Goal: Check status: Check status

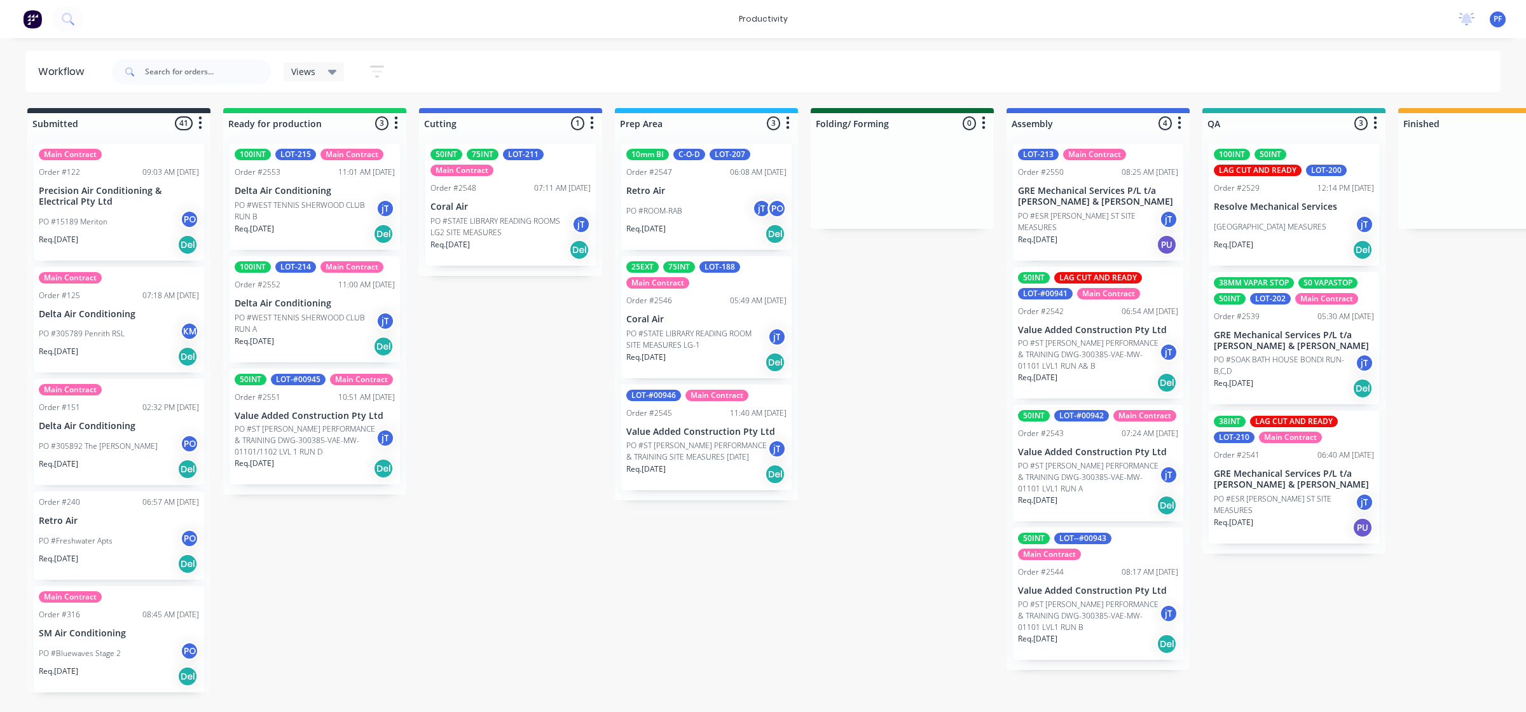
drag, startPoint x: 652, startPoint y: 711, endPoint x: 983, endPoint y: 761, distance: 334.3
click at [983, 636] on html "productivity productivity Workflow Planner Delivery Scheduling Timesheets No ne…" at bounding box center [763, 318] width 1526 height 636
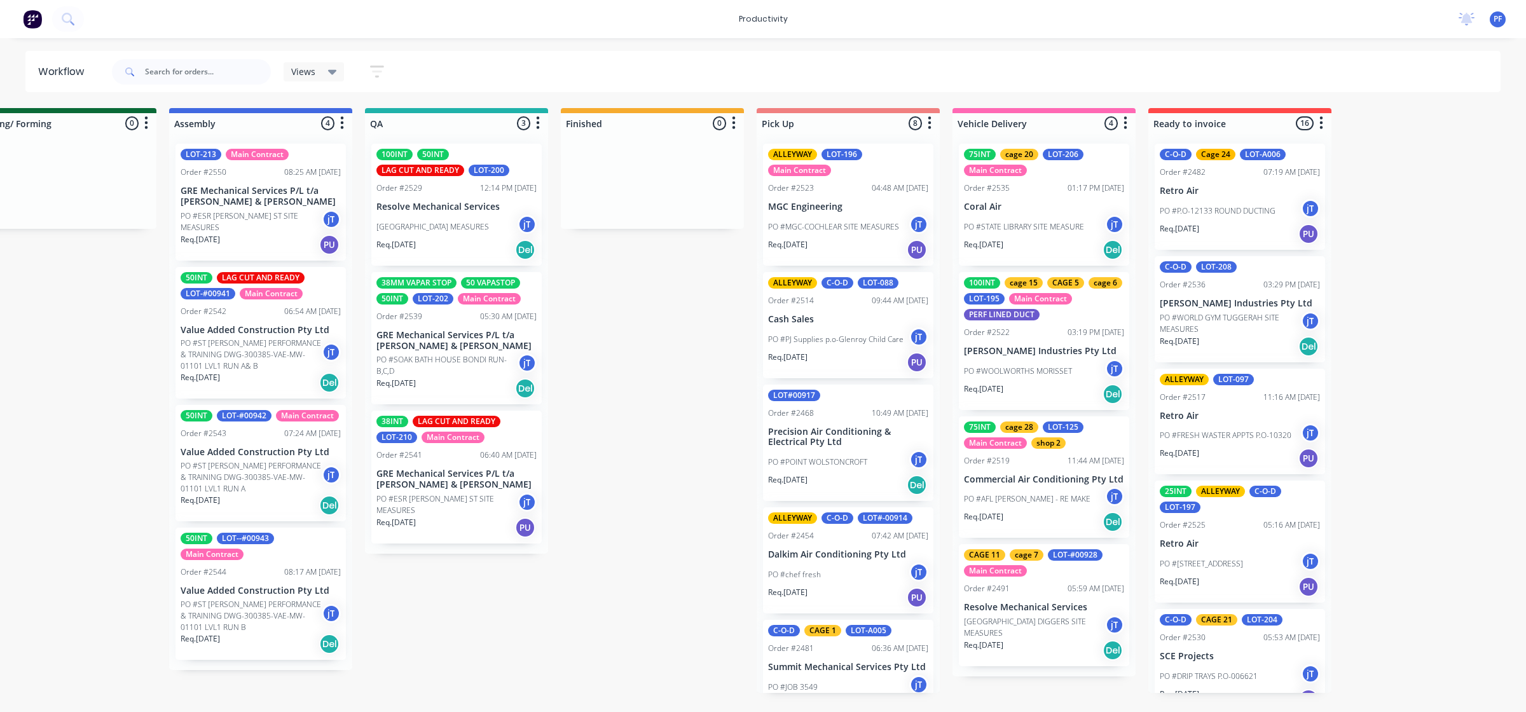
scroll to position [0, 929]
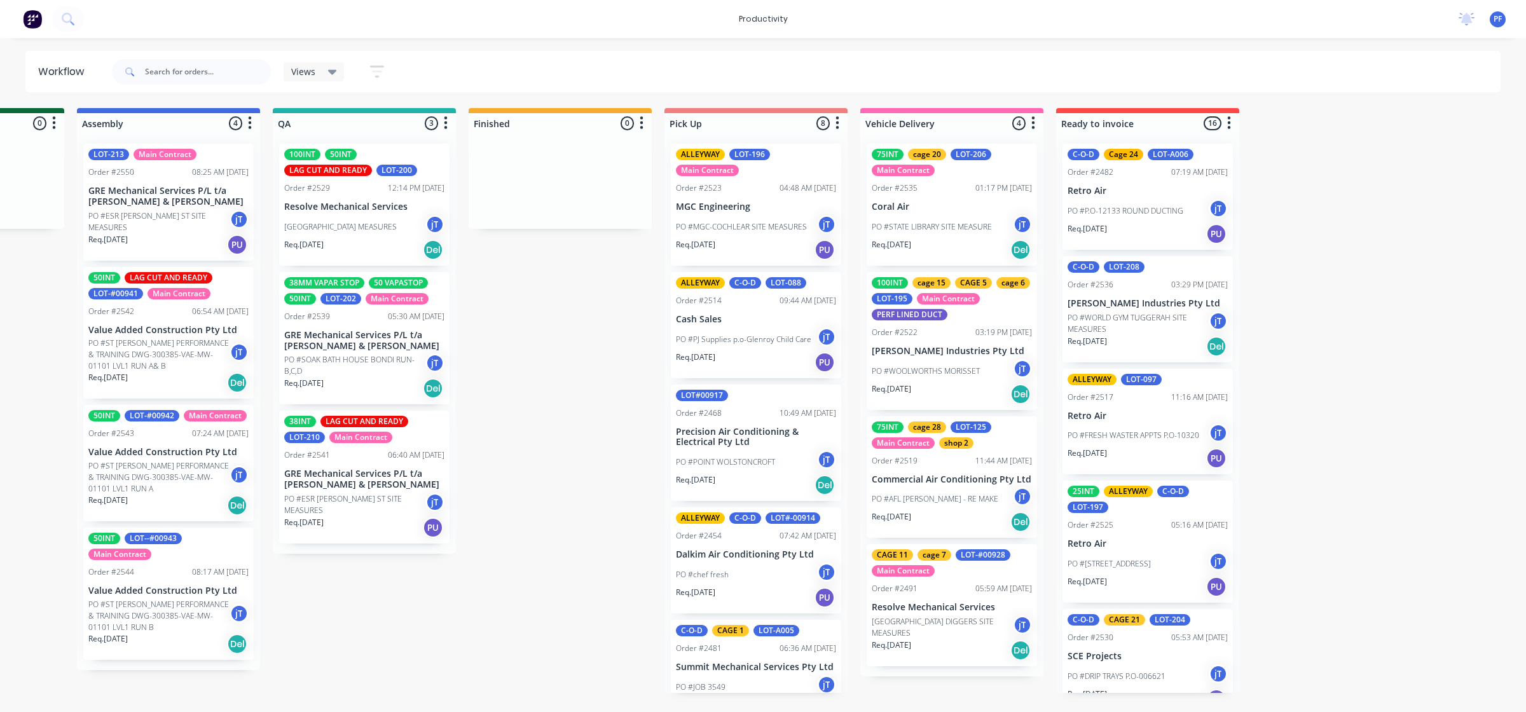
click at [420, 439] on div "38INT LAG CUT AND READY LOT-210 Main Contract" at bounding box center [364, 429] width 160 height 27
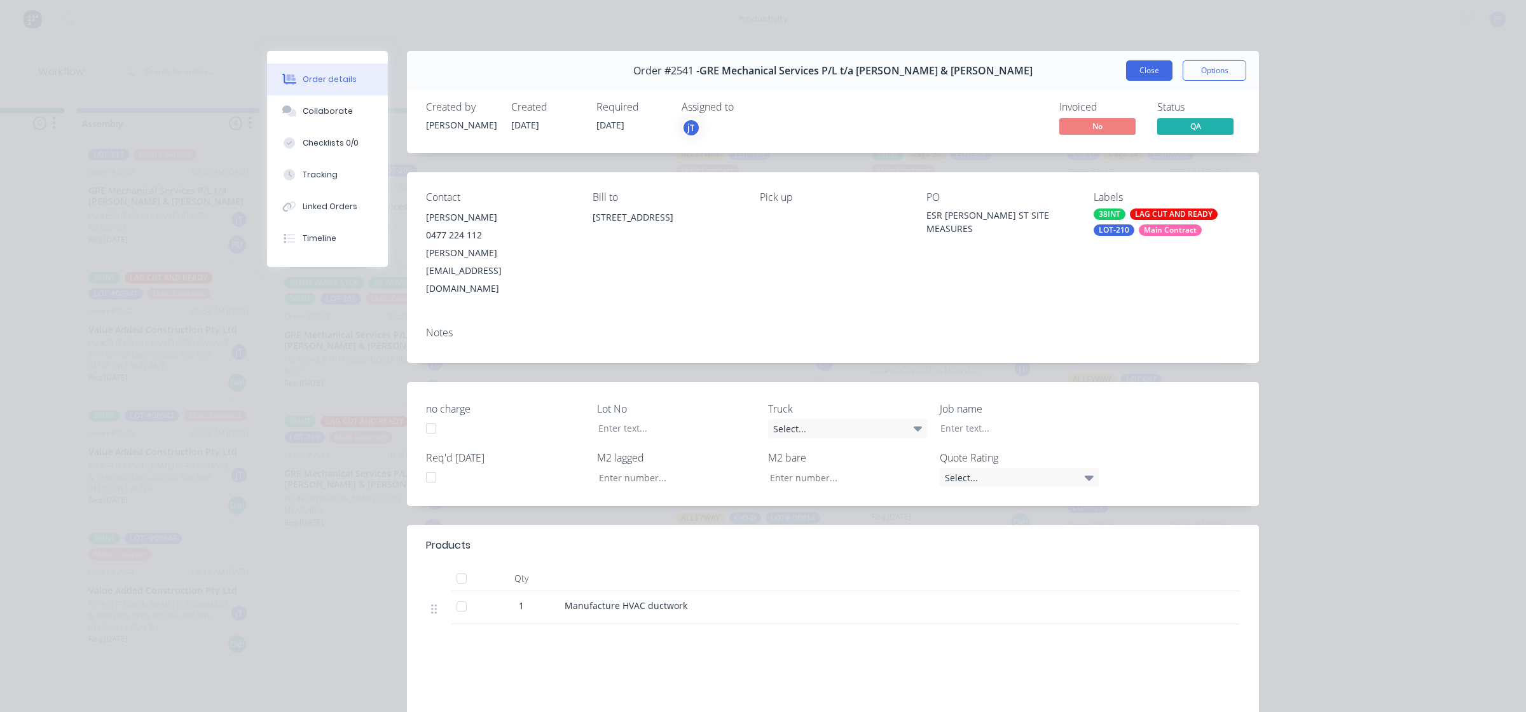
click at [1145, 74] on button "Close" at bounding box center [1149, 70] width 46 height 20
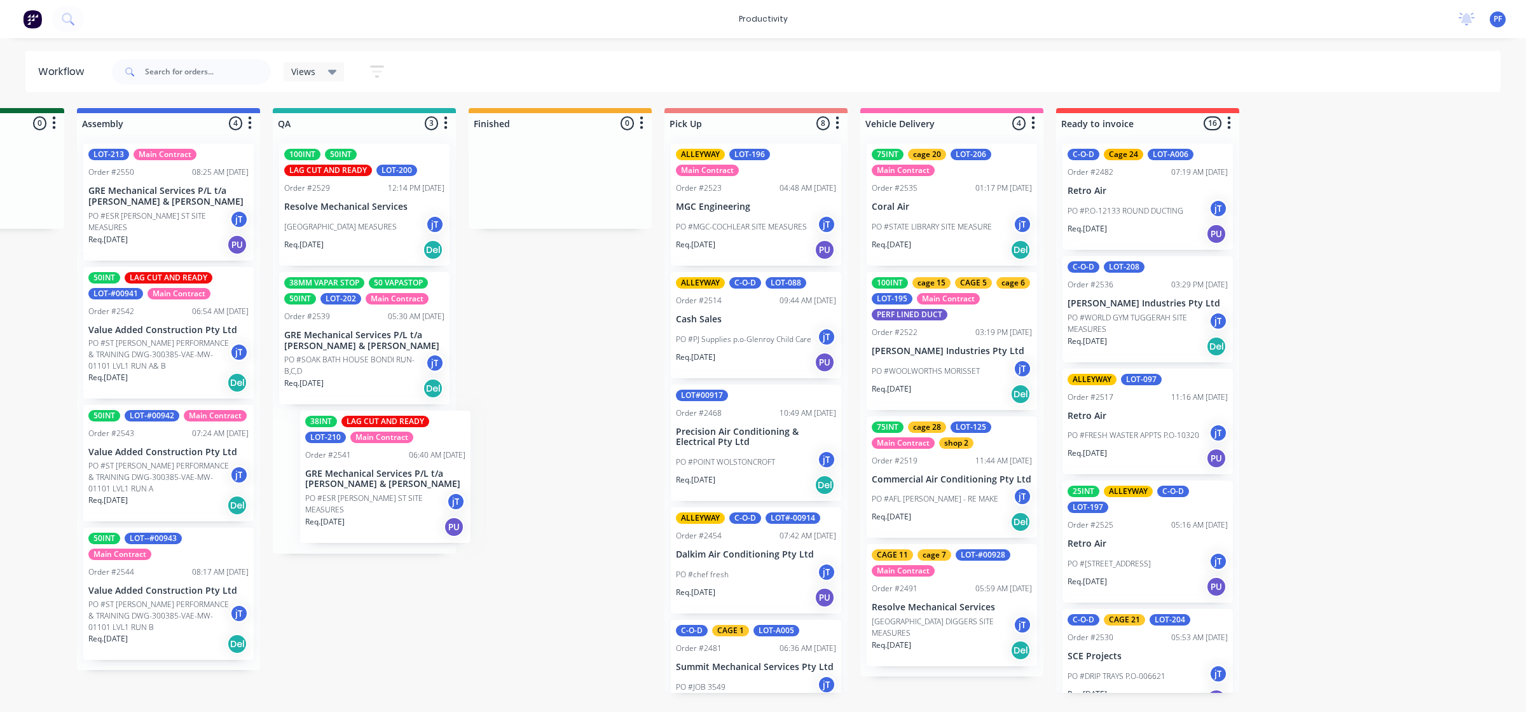
scroll to position [0, 926]
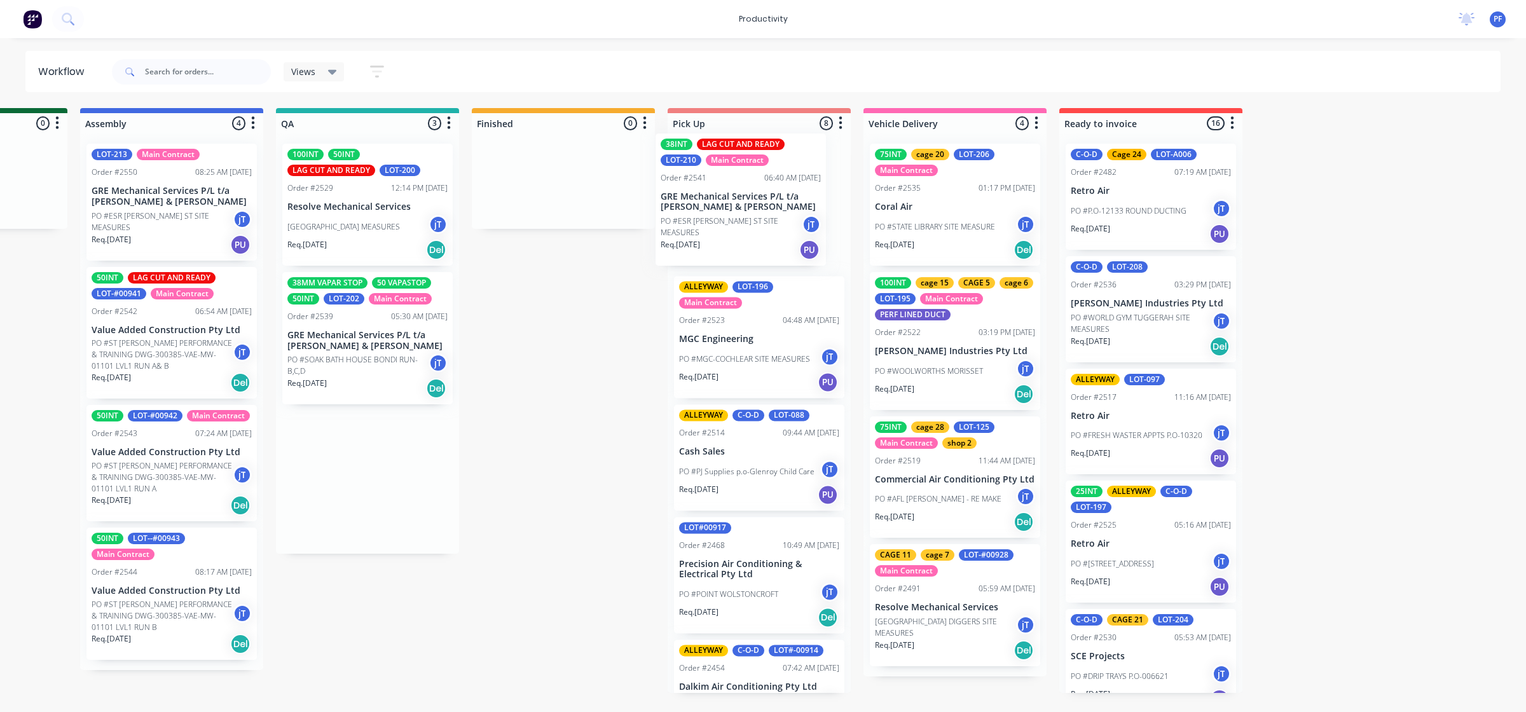
drag, startPoint x: 327, startPoint y: 453, endPoint x: 709, endPoint y: 176, distance: 471.4
click at [709, 176] on div "Submitted 41 Main Contract Order #122 09:03 AM [DATE] Precision Air Conditionin…" at bounding box center [308, 400] width 2489 height 585
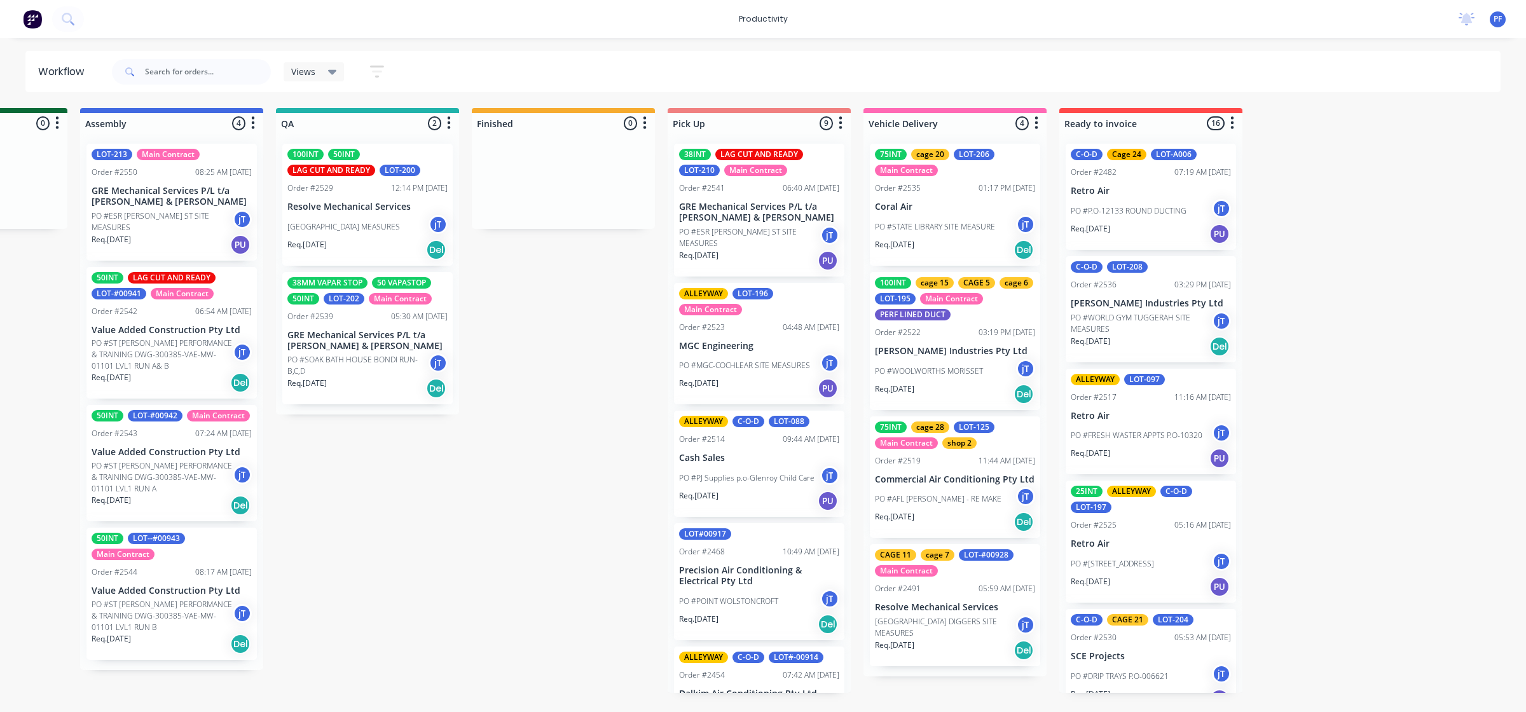
click at [809, 177] on div "38INT LAG CUT AND READY LOT-210 Main Contract Order #2541 06:40 AM [DATE] GRE M…" at bounding box center [759, 210] width 170 height 133
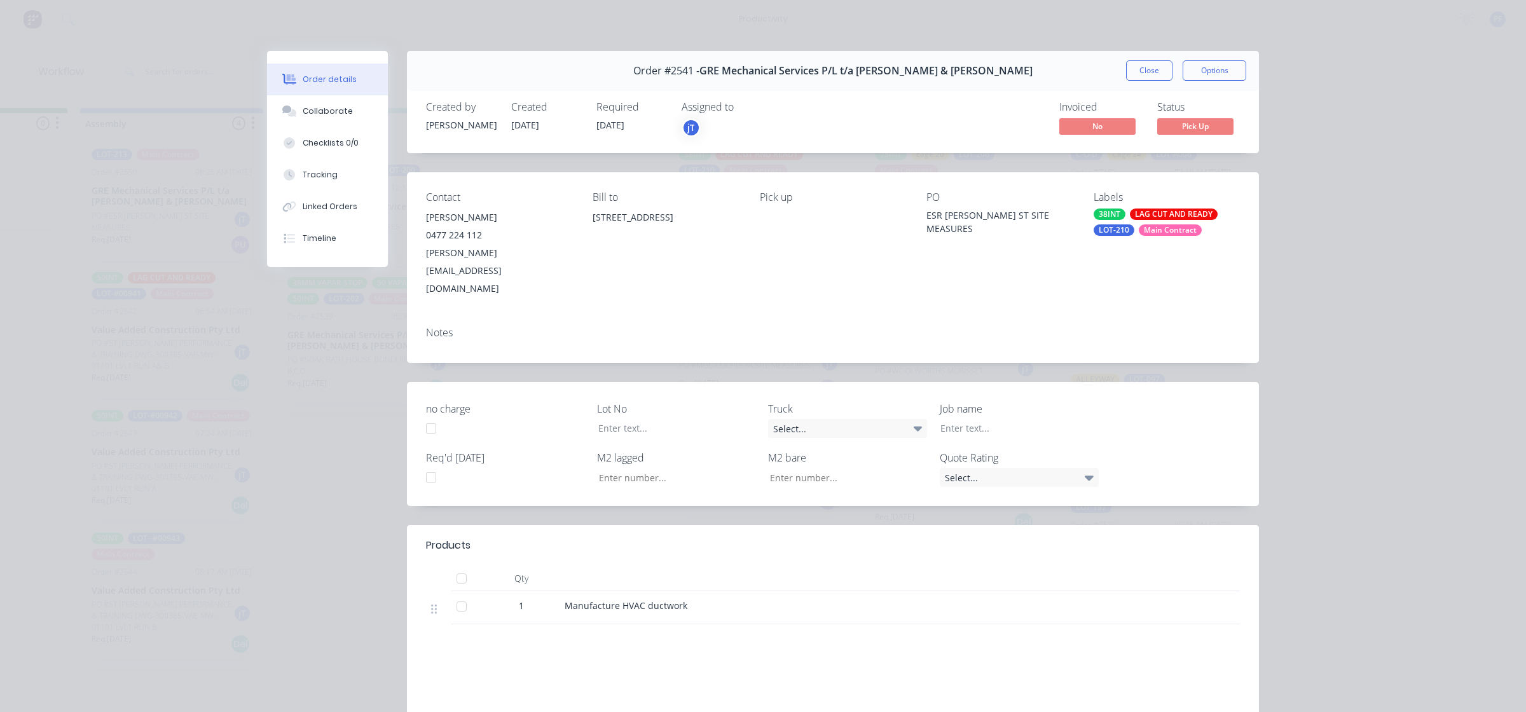
click at [1211, 221] on div "38INT LAG CUT AND READY LOT-210 Main Contract" at bounding box center [1166, 221] width 146 height 27
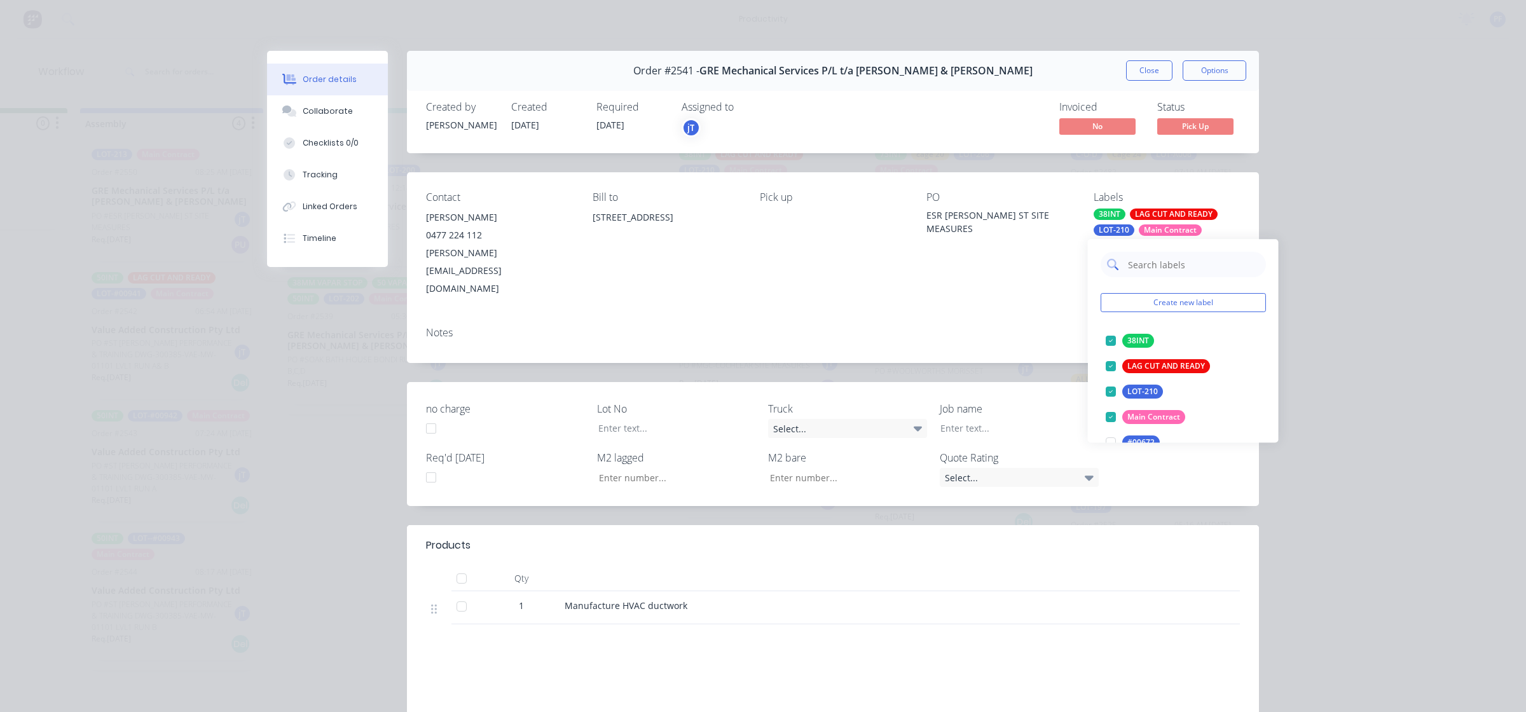
click at [1159, 272] on input "text" at bounding box center [1192, 264] width 133 height 25
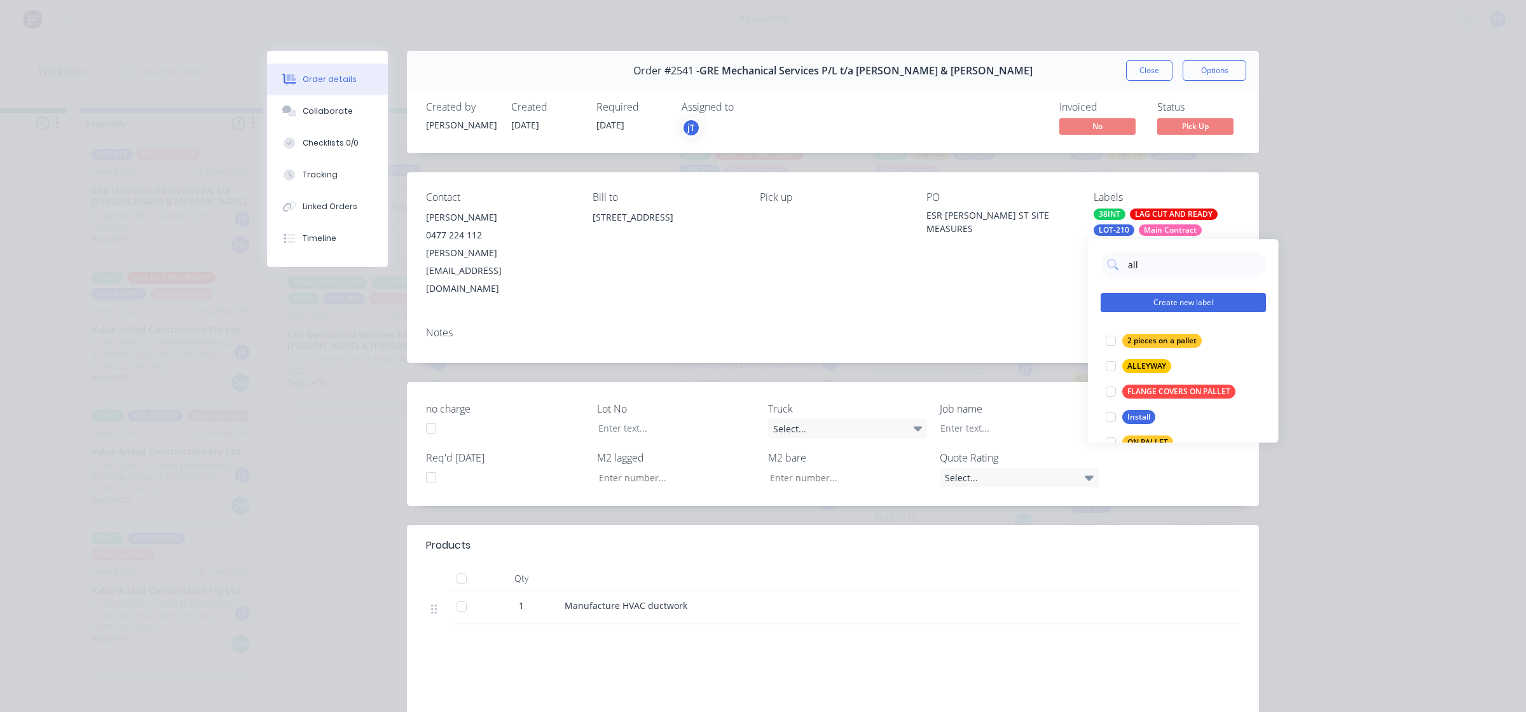
type input "ALLEY"
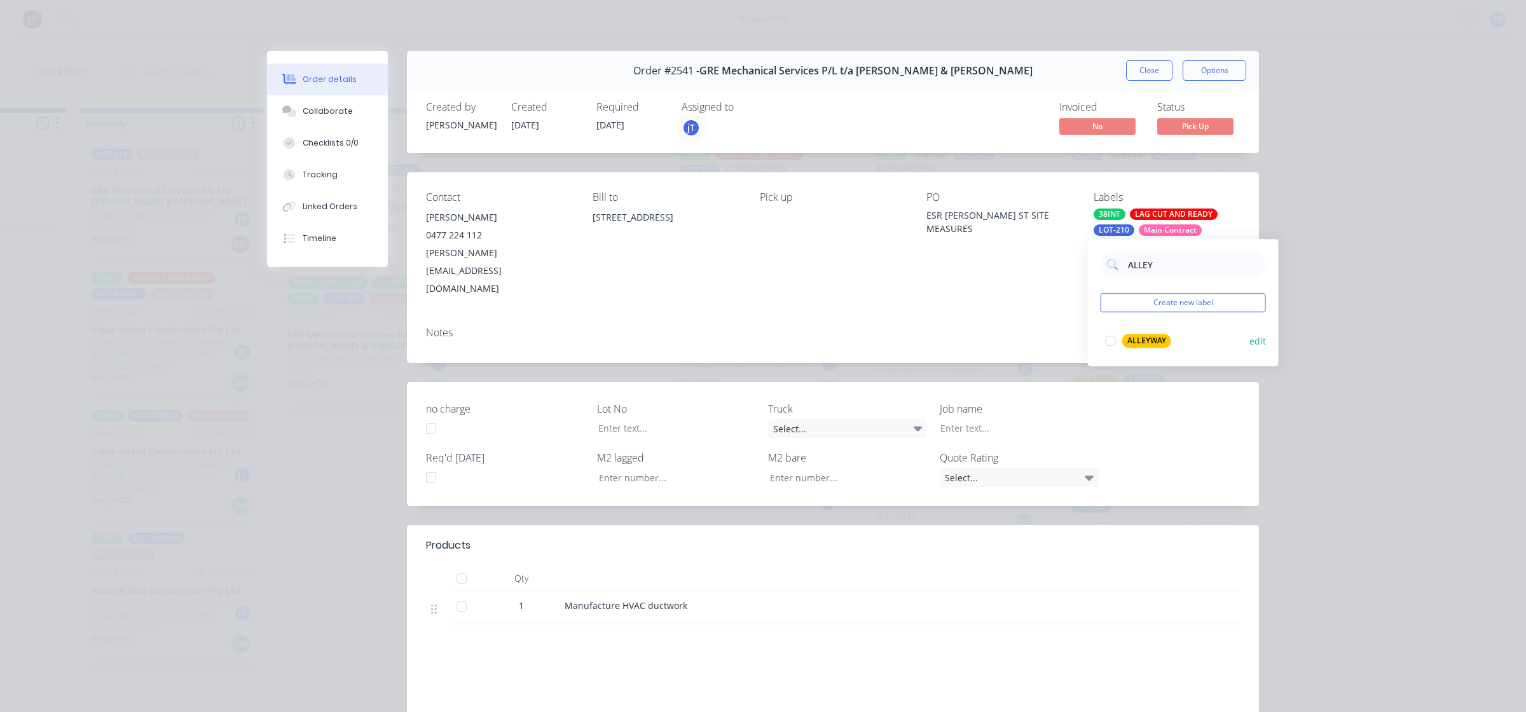
click at [1111, 338] on div at bounding box center [1110, 340] width 25 height 25
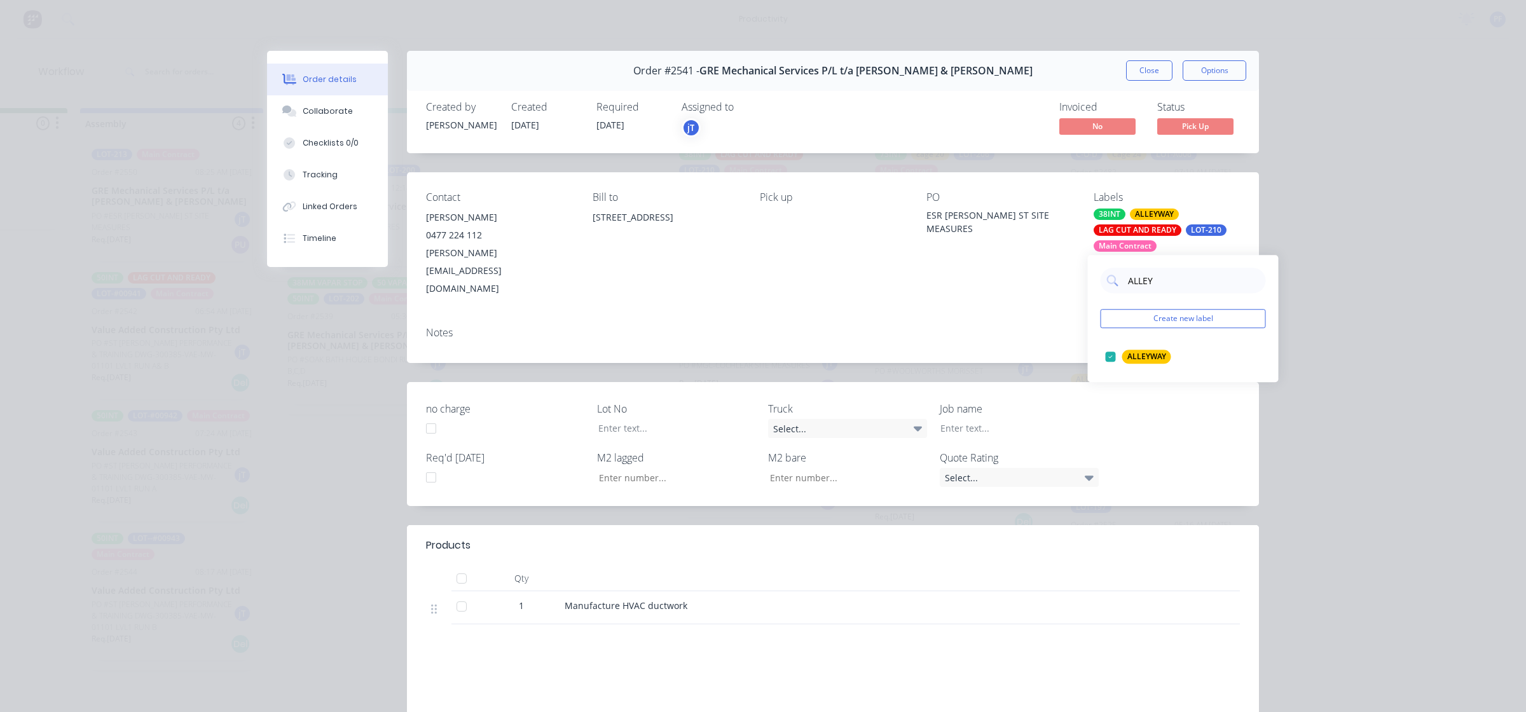
click at [1337, 299] on div "Order details Collaborate Checklists 0/0 Tracking Linked Orders Timeline Order …" at bounding box center [763, 356] width 1526 height 712
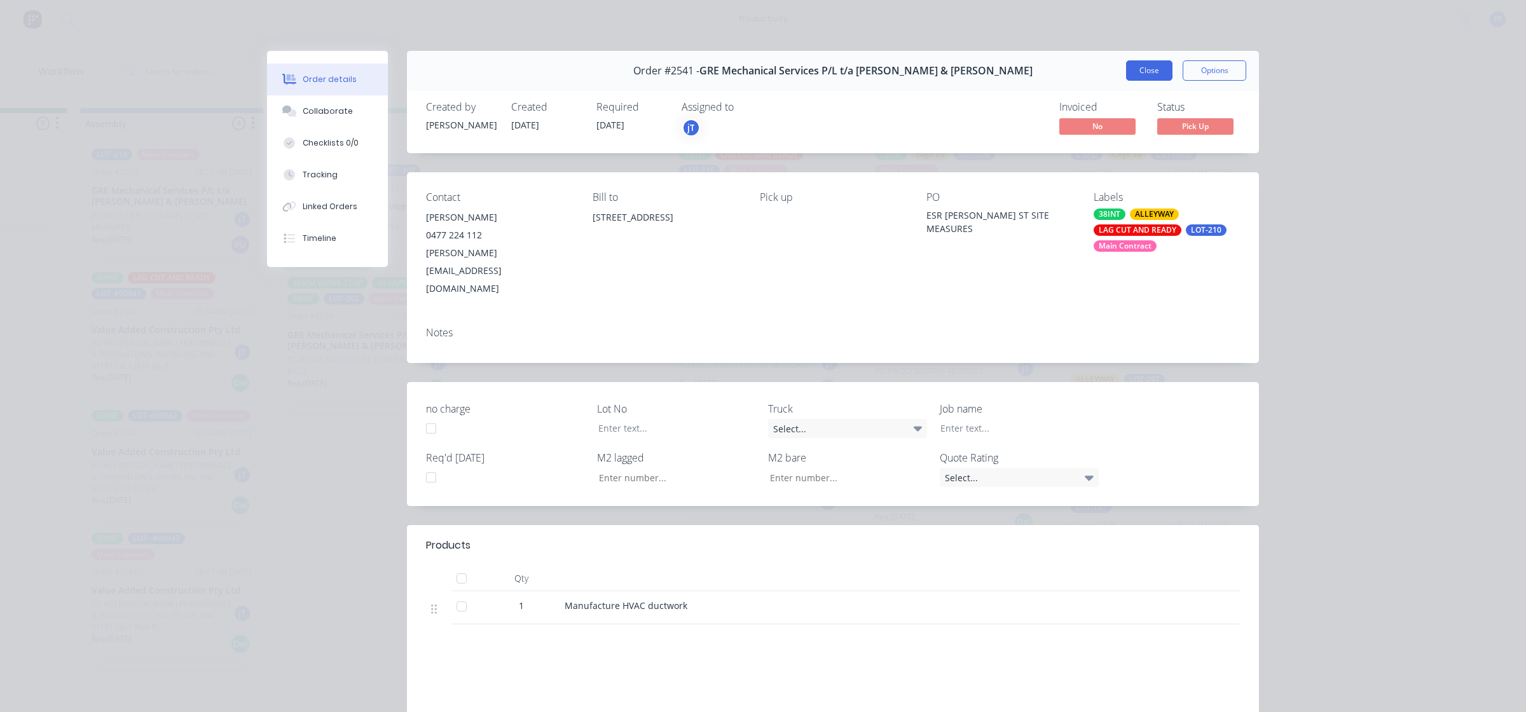
click at [1145, 74] on button "Close" at bounding box center [1149, 70] width 46 height 20
